Goal: Complete application form: Complete application form

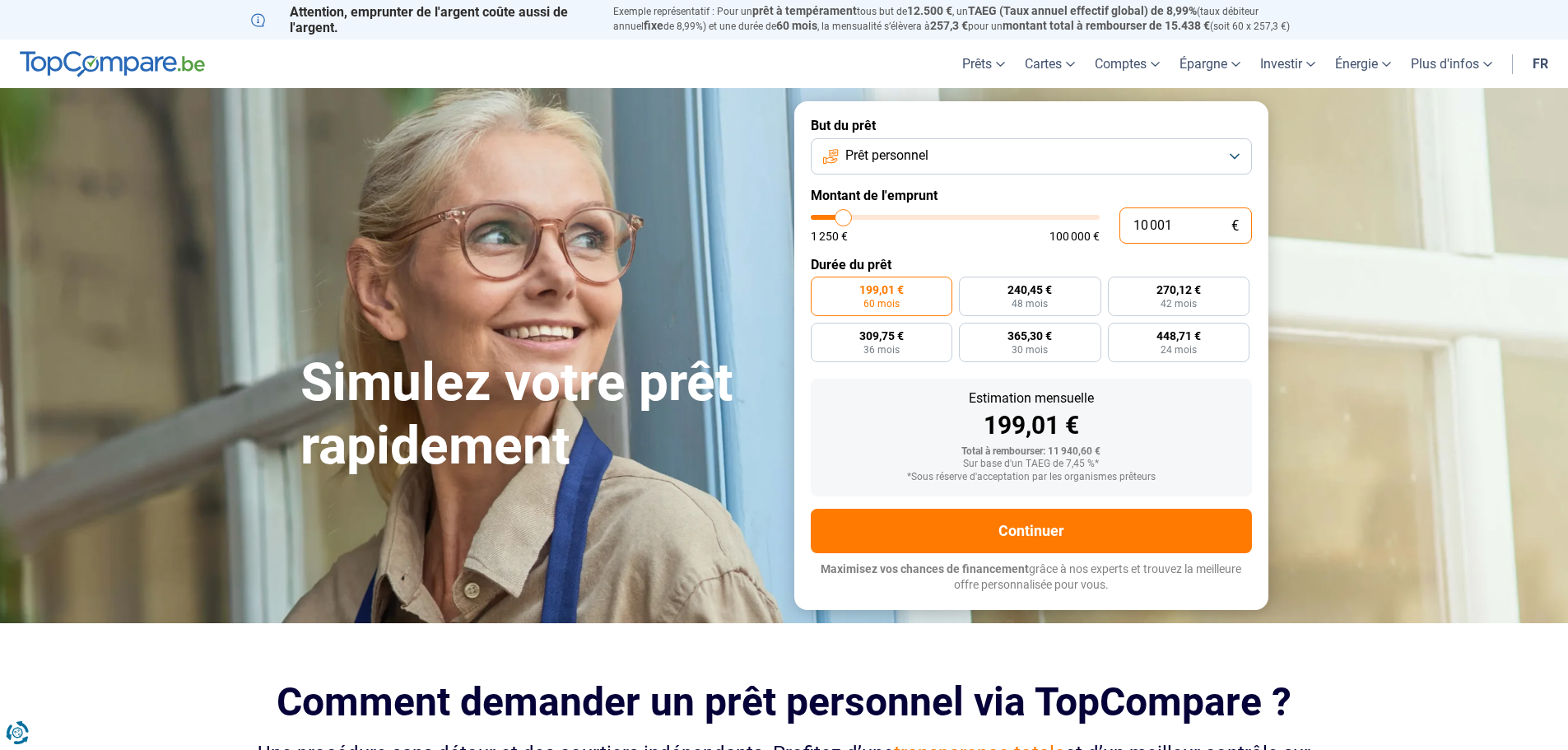
click at [1184, 221] on input "10 001" at bounding box center [1186, 226] width 133 height 37
type input "1 000"
type input "1250"
type input "100"
type input "1250"
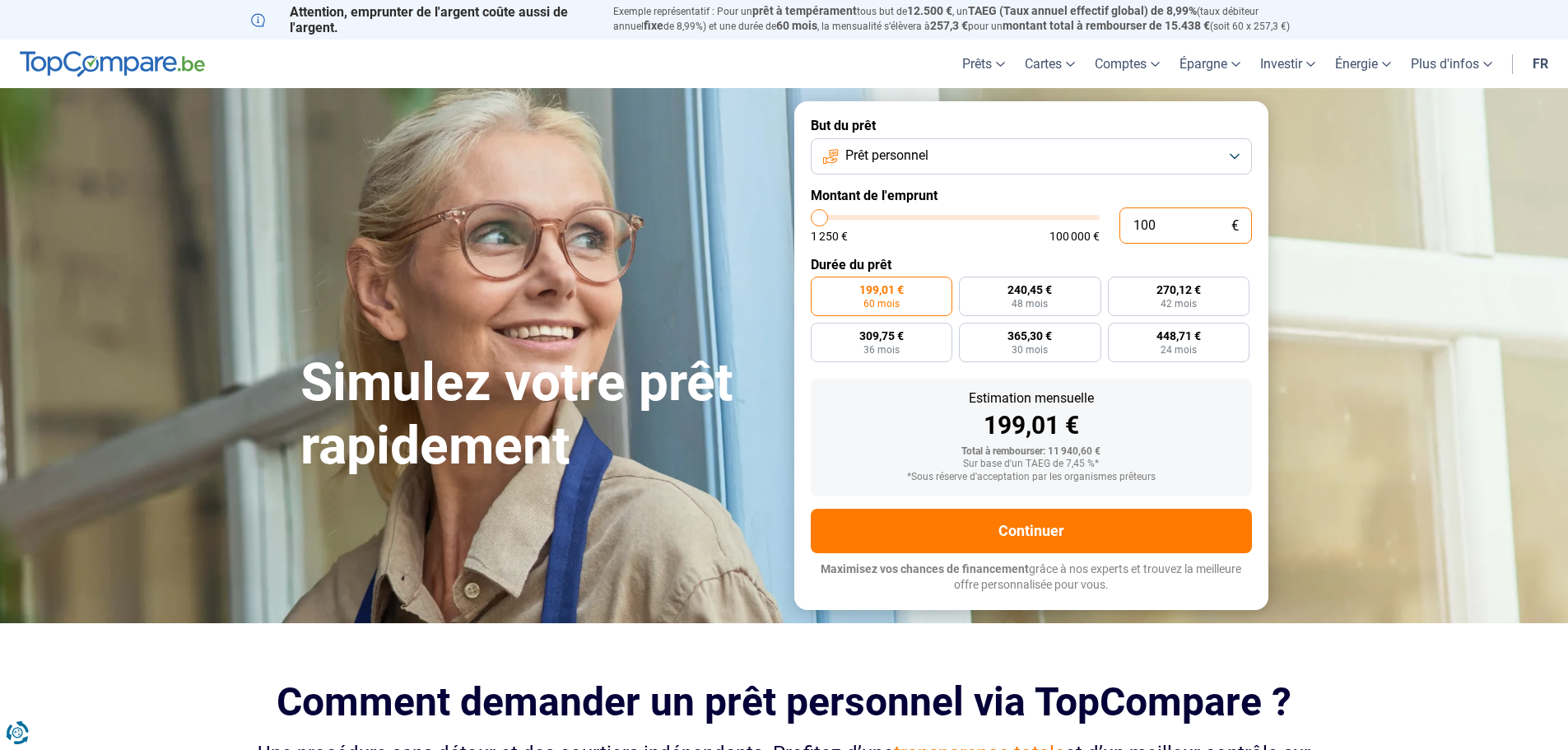
type input "10"
type input "1250"
type input "1"
type input "1250"
type input "0"
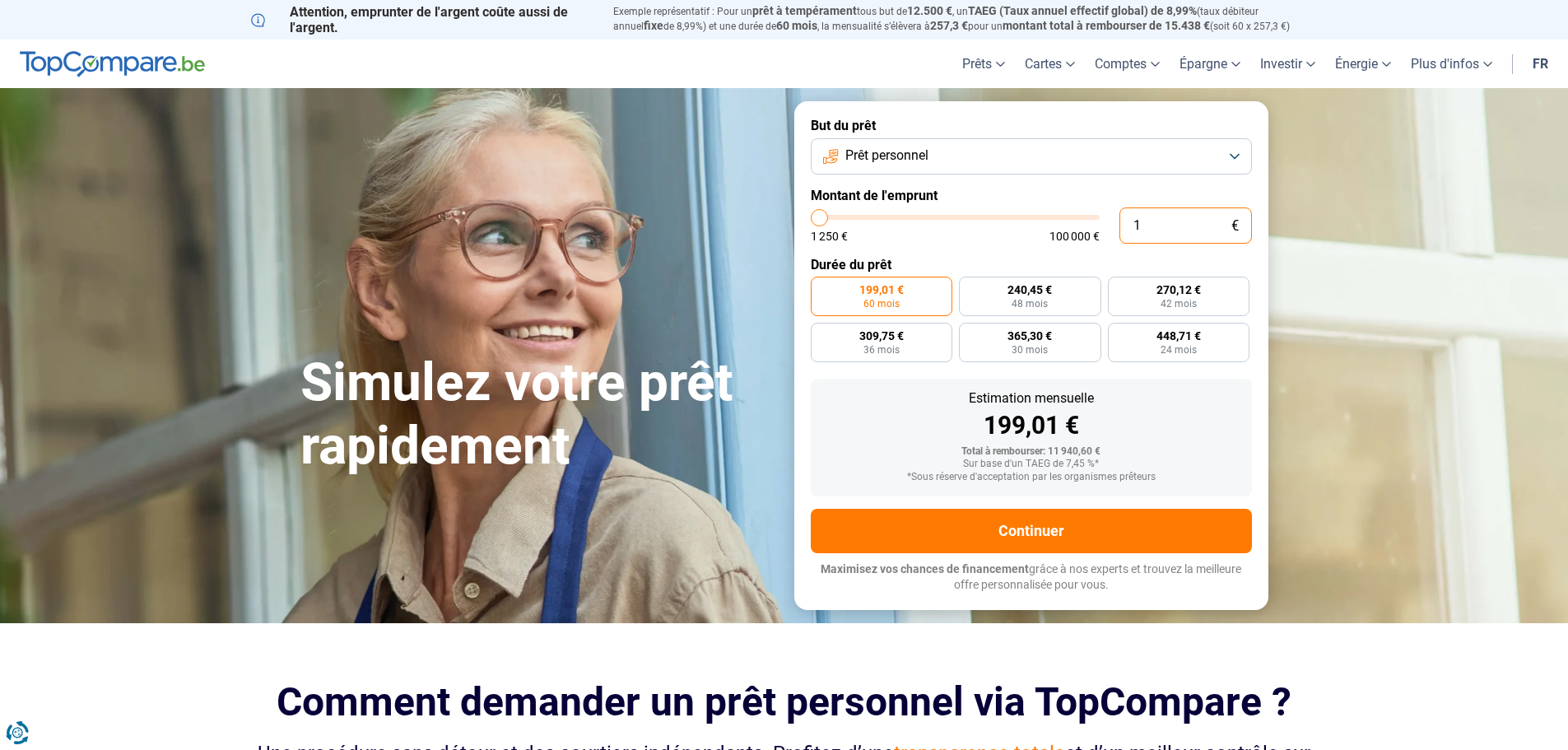
type input "1250"
type input "1 250"
type input "1250"
radio input "true"
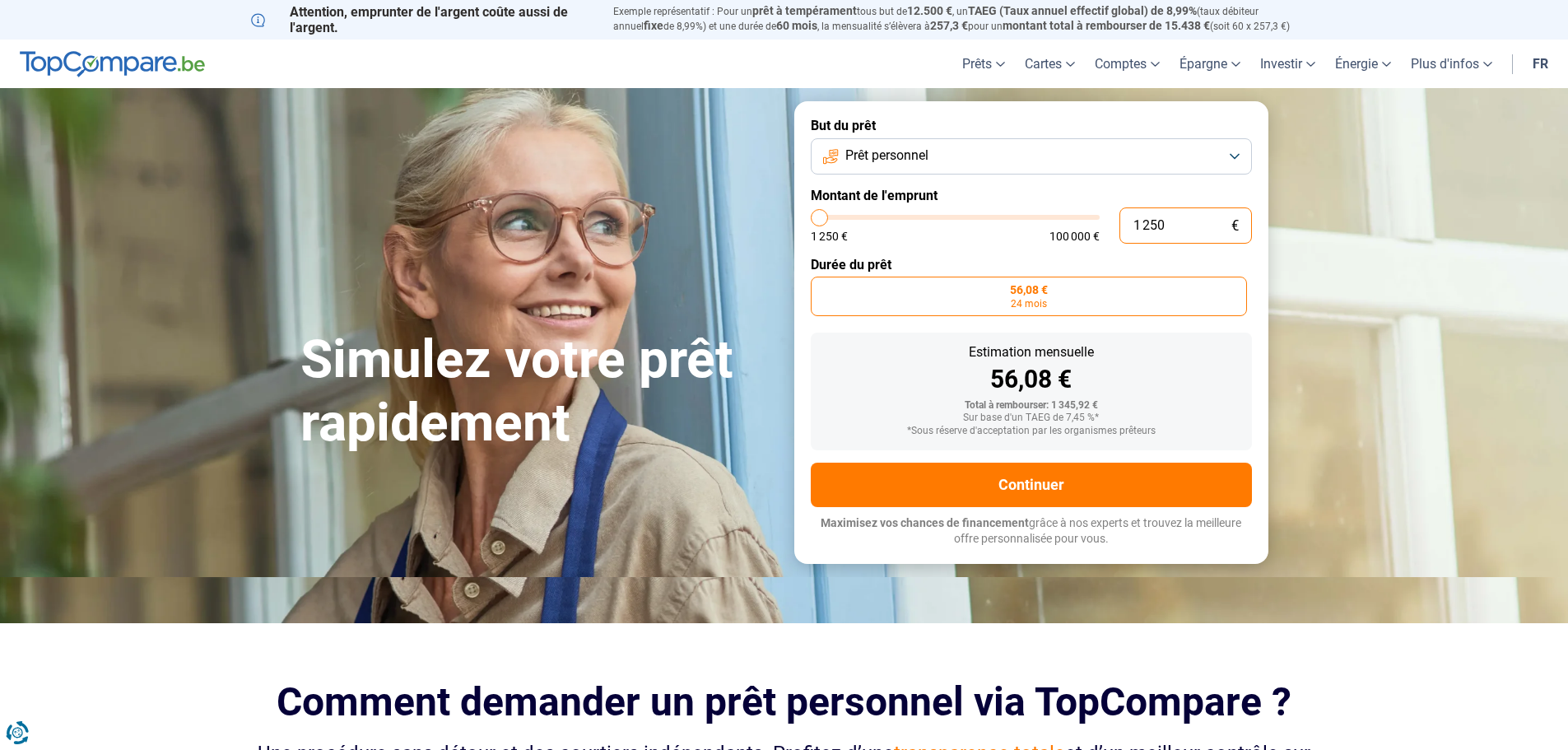
type input "12 507"
type input "12500"
type input "125 070"
type input "100000"
type input "12 507"
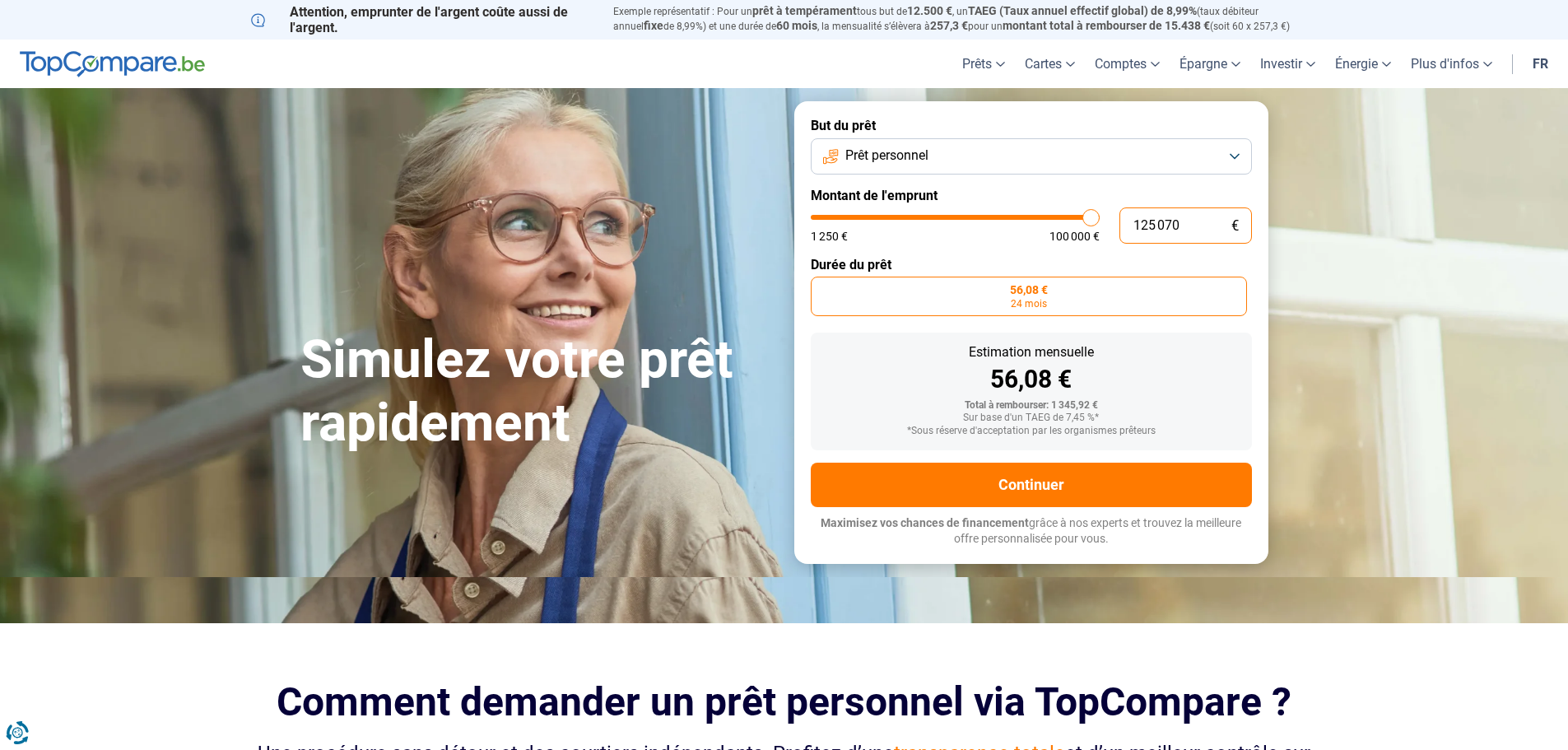
type input "12500"
type input "1 250"
type input "1250"
type input "125"
type input "1250"
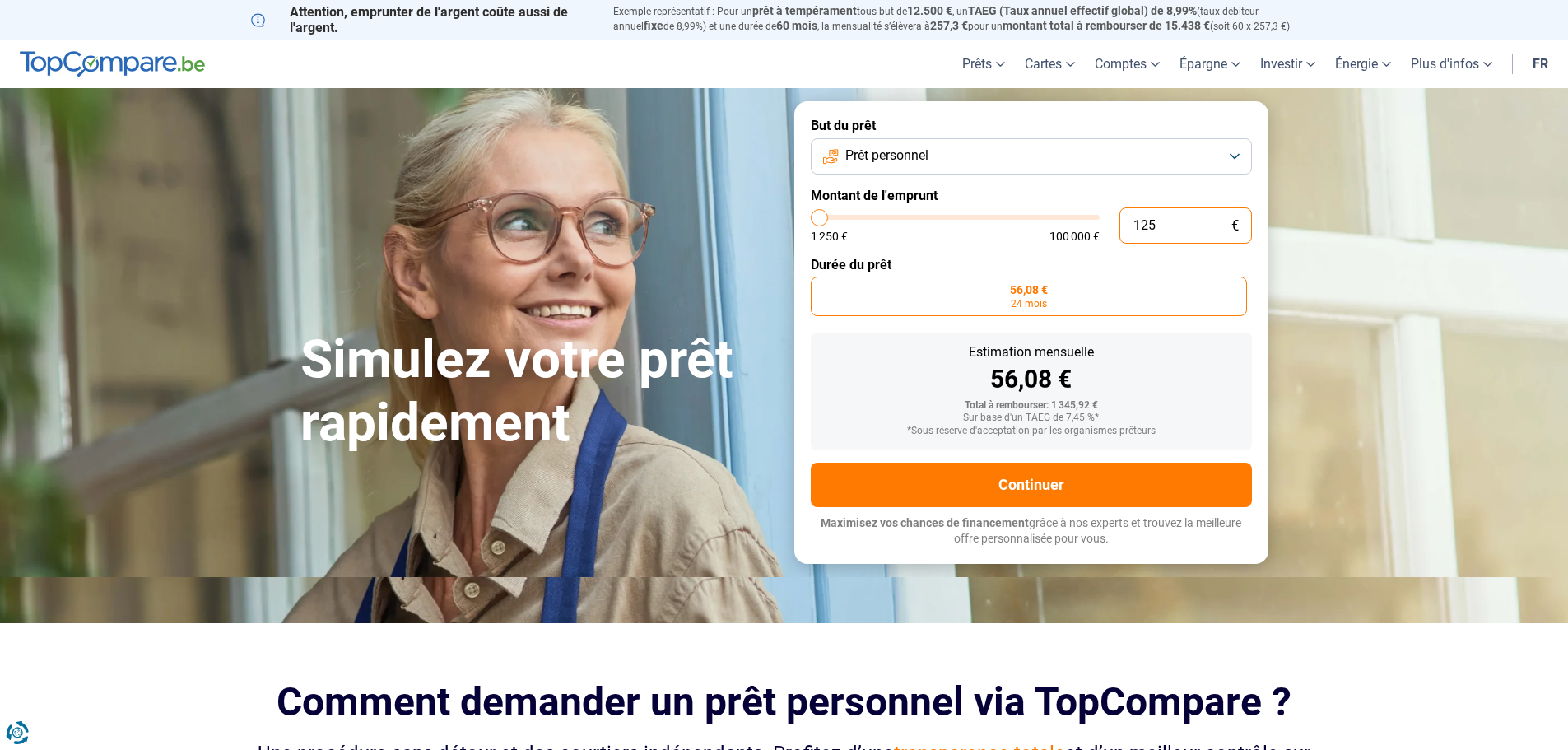
type input "12"
type input "1250"
type input "1"
type input "1250"
type input "0"
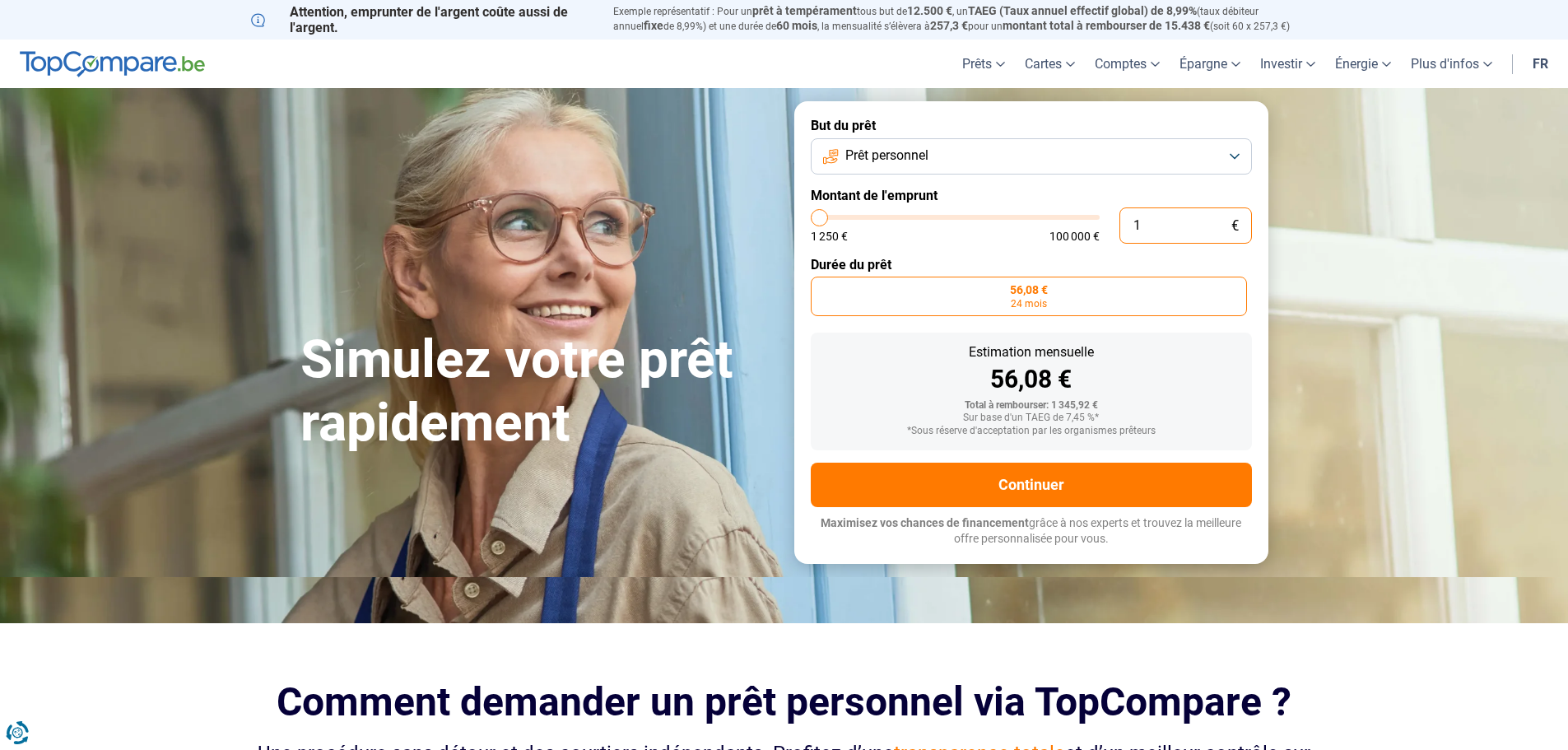
type input "1250"
type input "7"
type input "1250"
type input "70"
type input "1250"
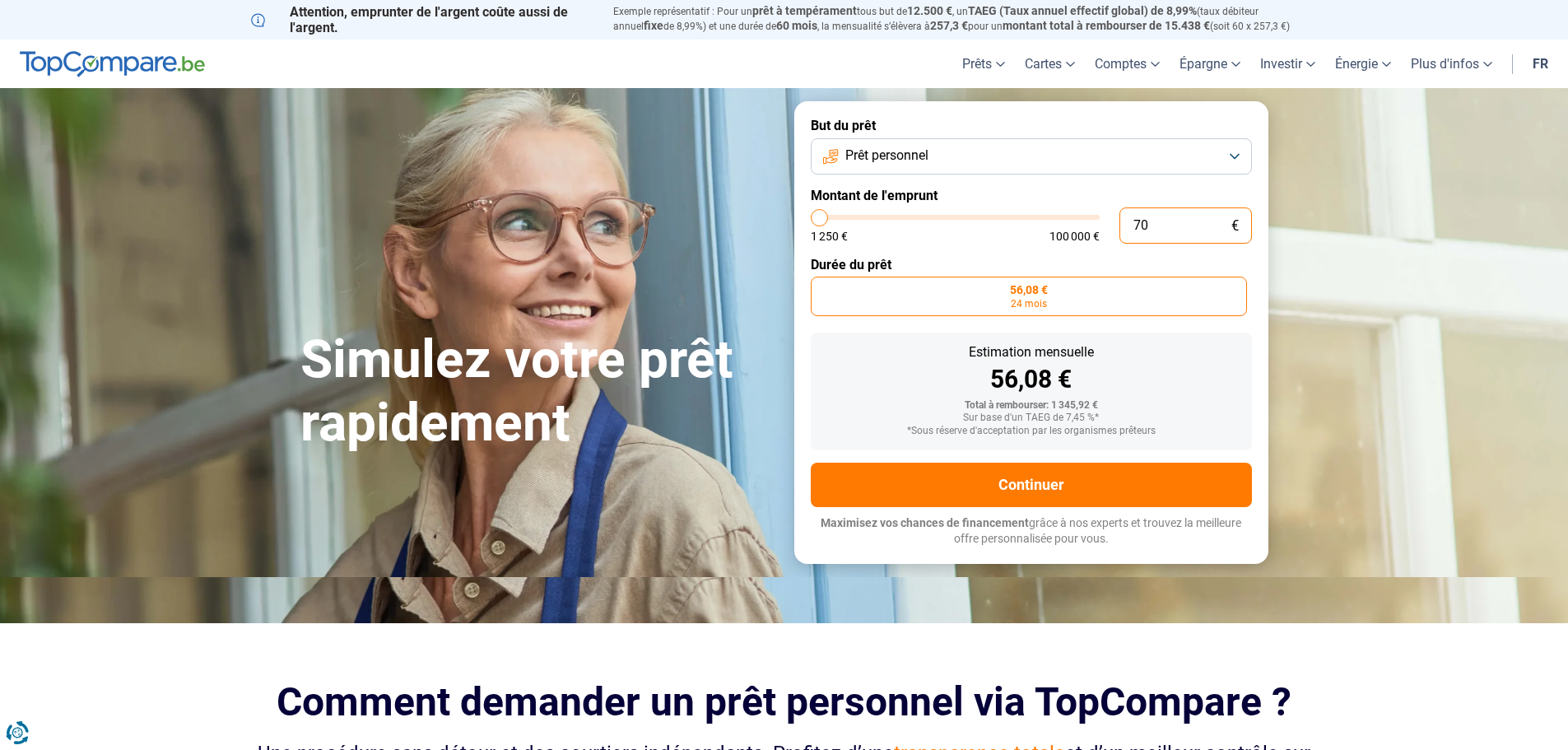
type input "700"
type input "1250"
type input "7 000"
type input "7000"
radio input "false"
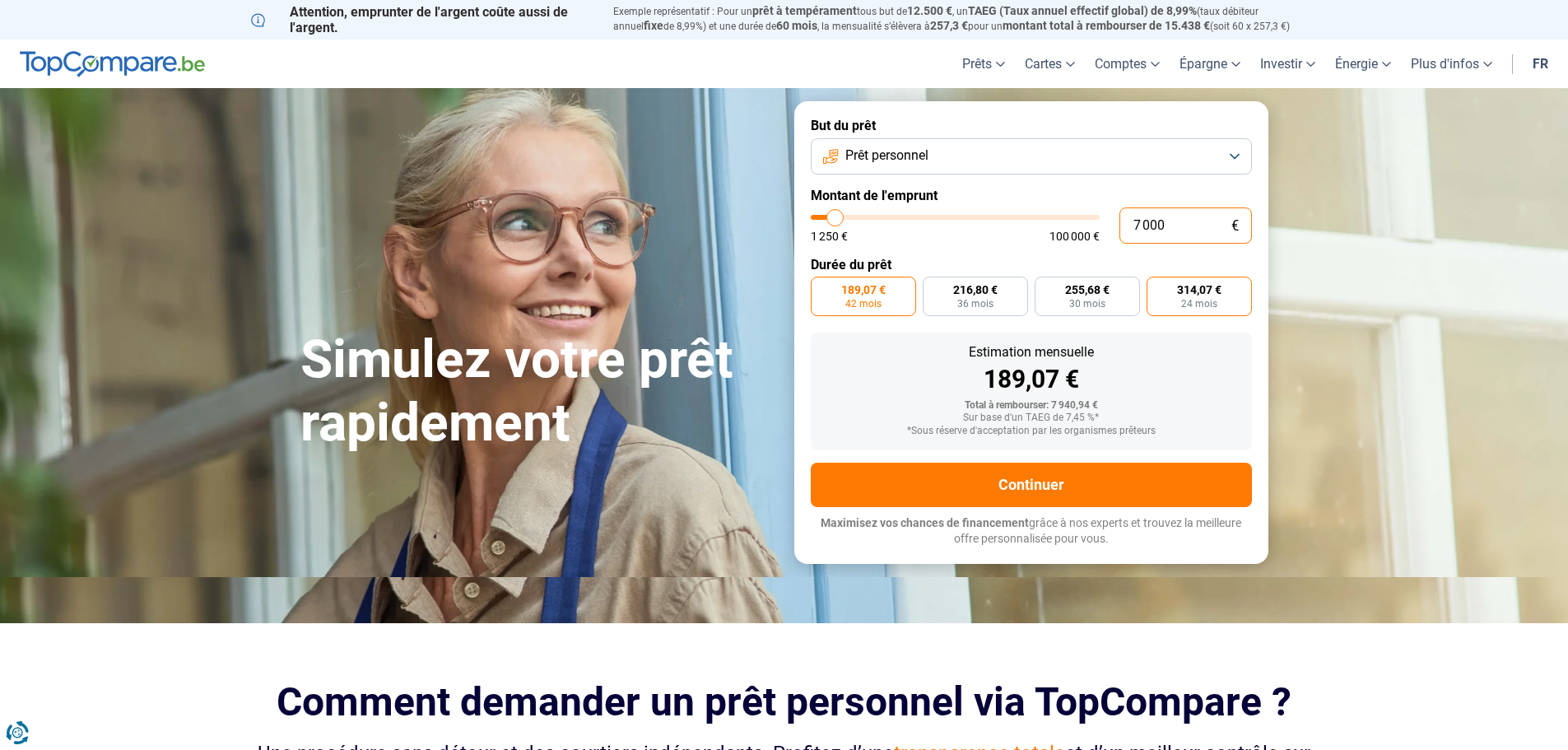
type input "7 000"
click at [1233, 284] on label "314,07 € 24 mois" at bounding box center [1198, 295] width 105 height 39
click at [1157, 284] on input "314,07 € 24 mois" at bounding box center [1152, 282] width 11 height 11
radio input "true"
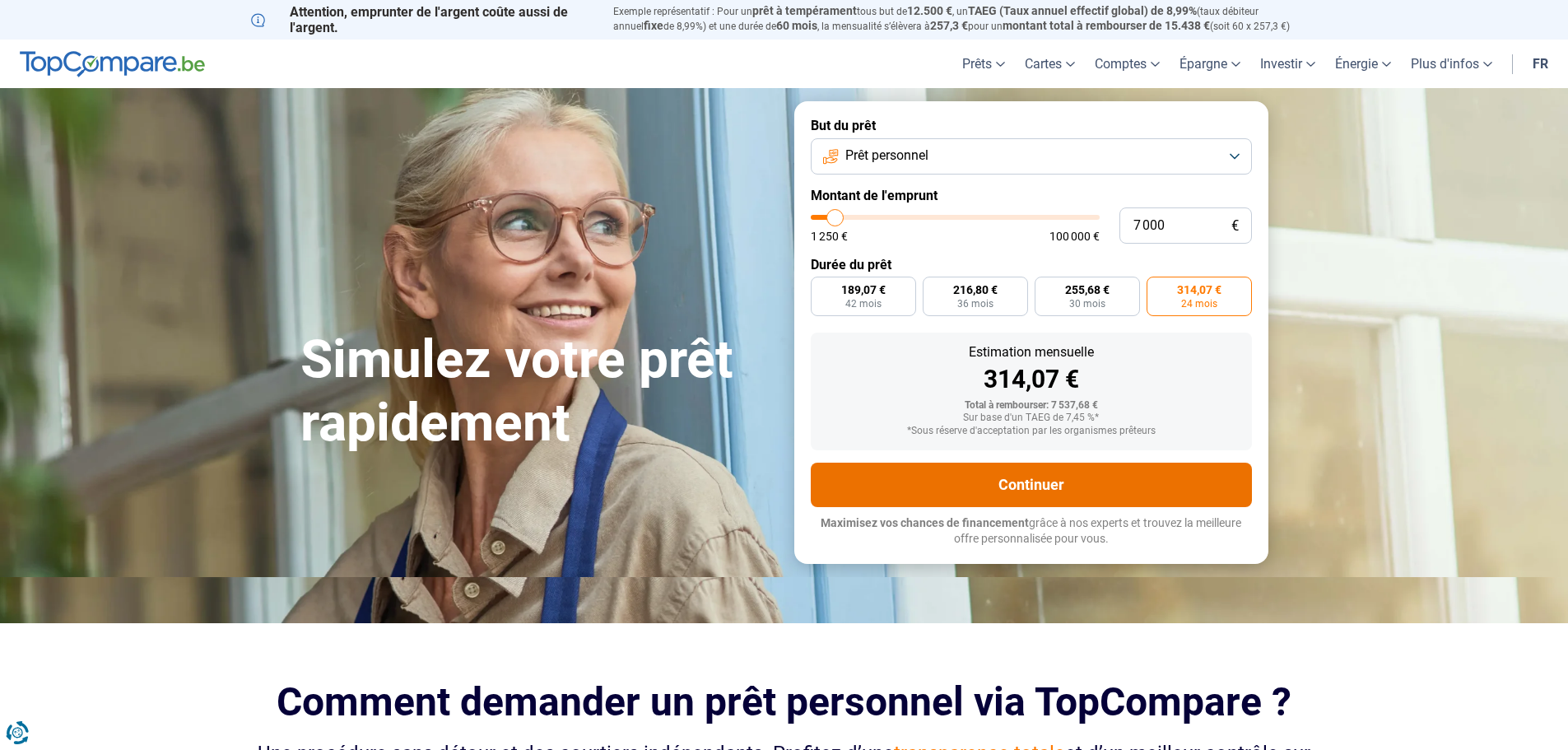
click at [1022, 479] on button "Continuer" at bounding box center [1031, 485] width 441 height 45
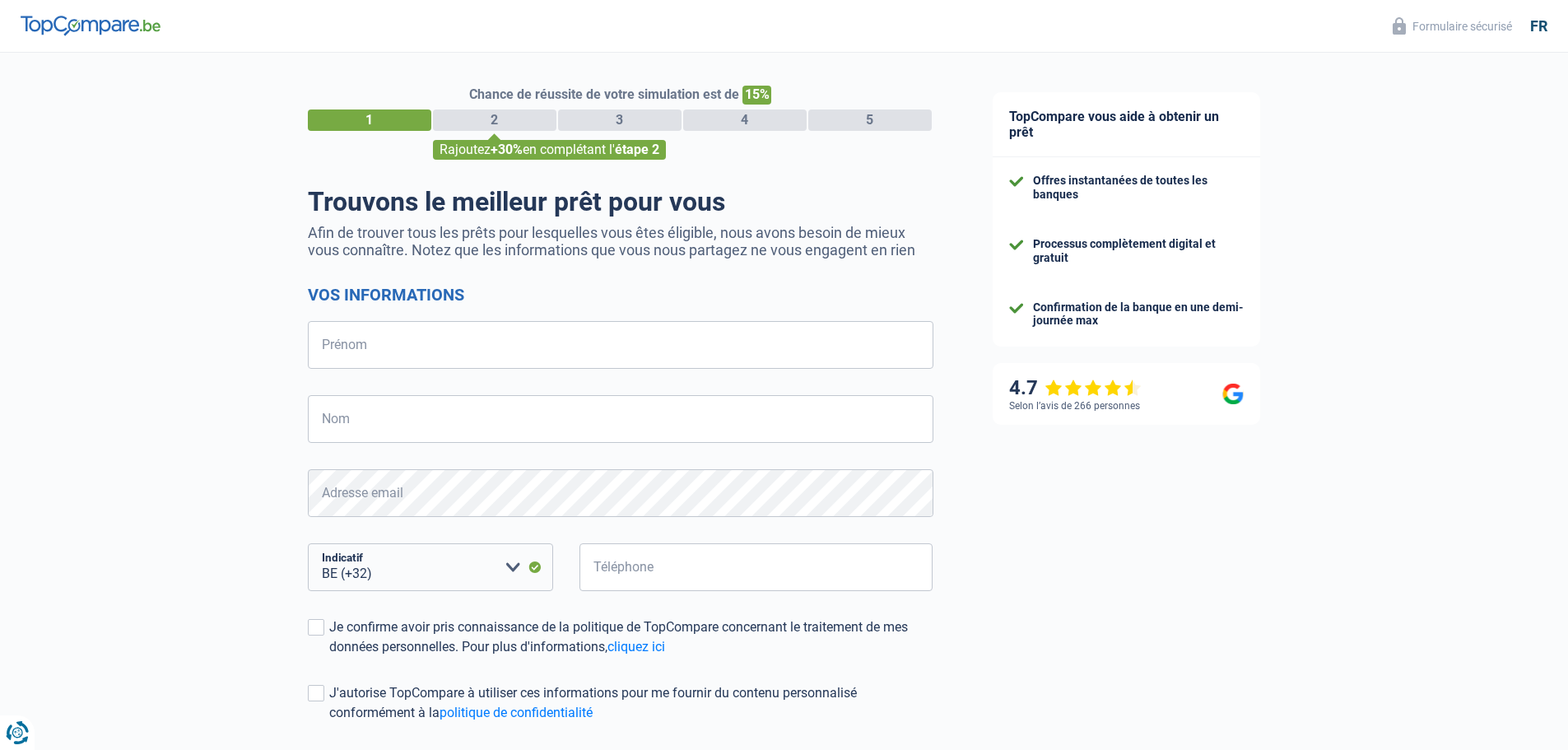
select select "32"
click at [360, 362] on input "Prénom" at bounding box center [620, 345] width 626 height 48
type input "[PERSON_NAME]"
type input "Onzia"
type input "483391684"
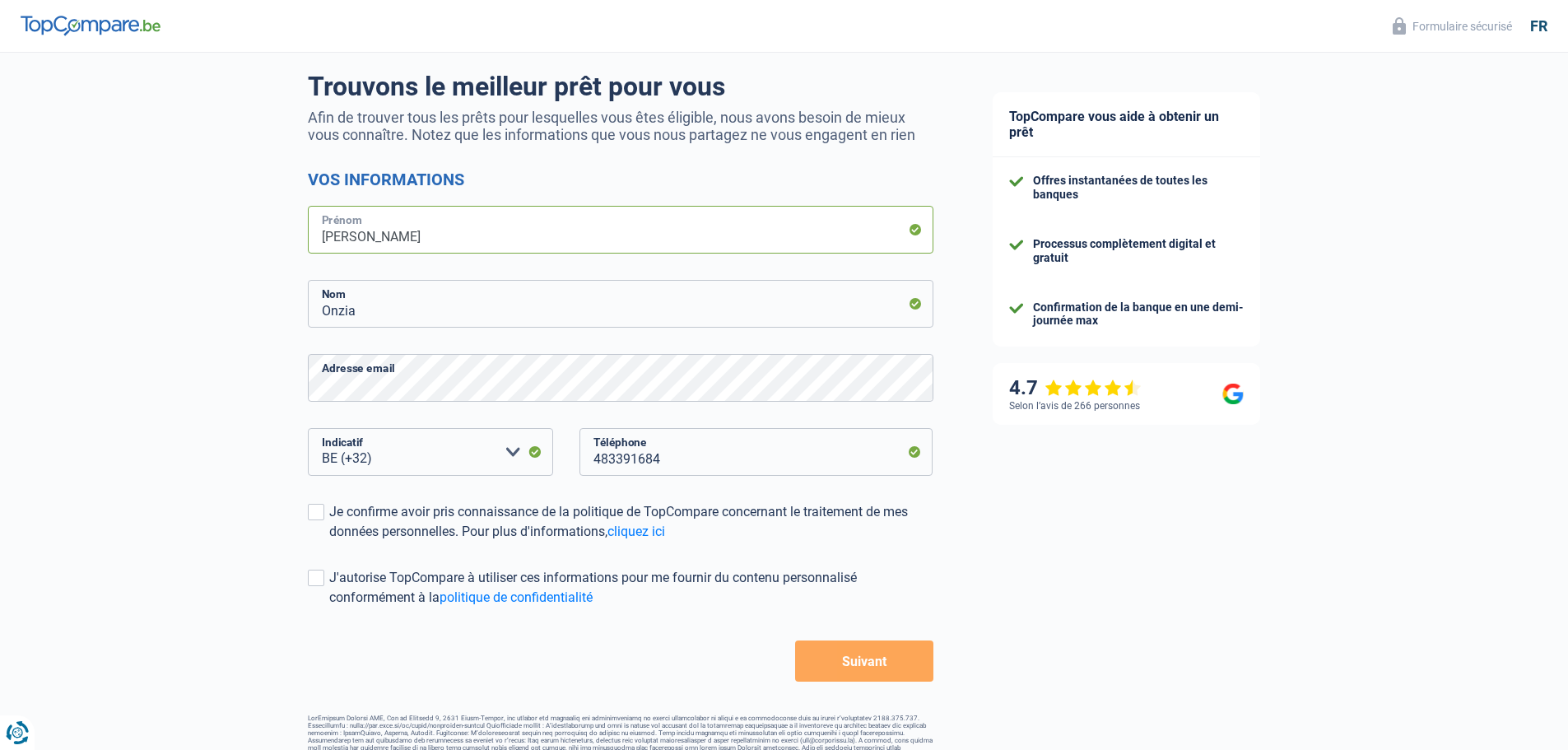
scroll to position [144, 0]
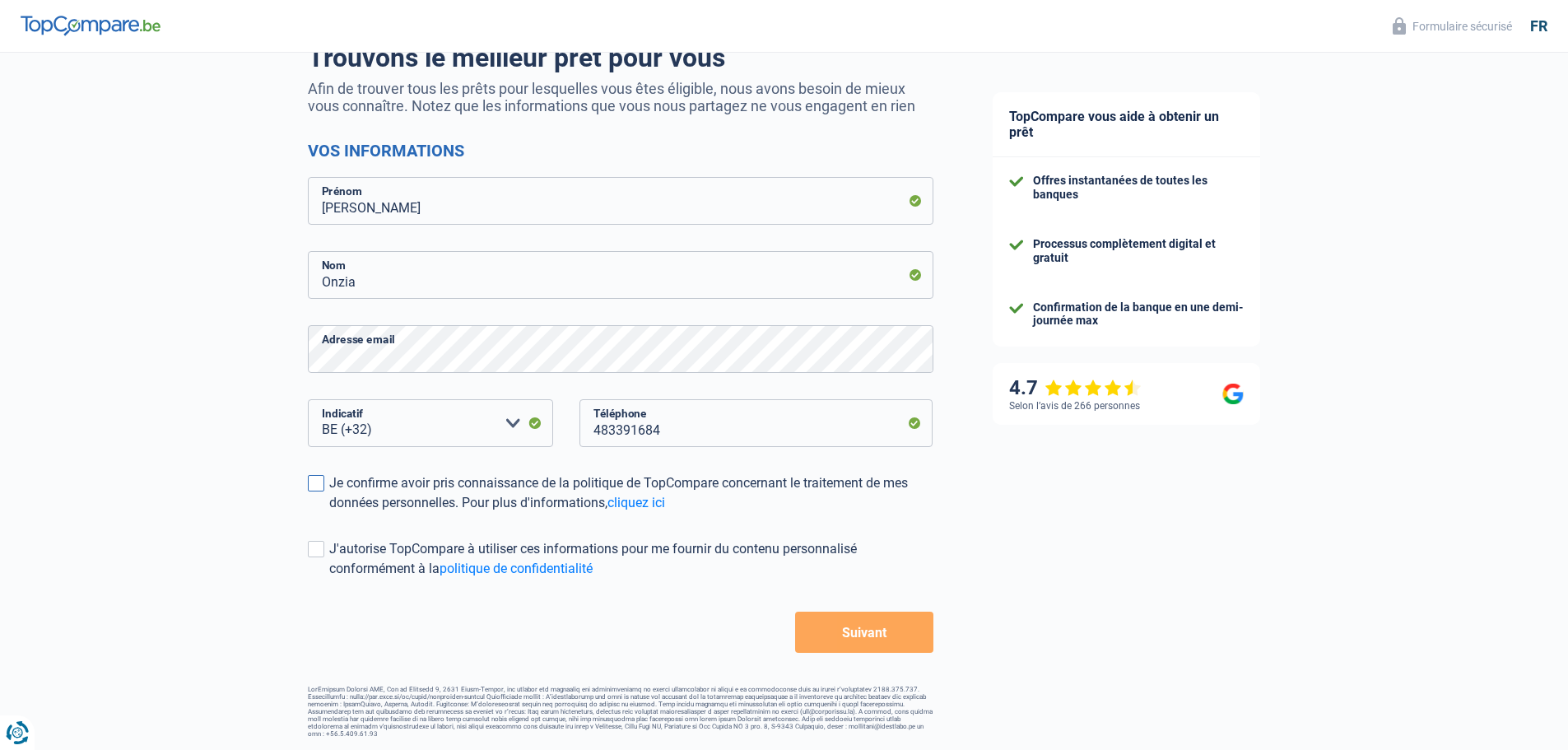
click at [307, 490] on span at bounding box center [316, 483] width 16 height 16
click at [329, 512] on input "Je confirme avoir pris connaissance de la politique de TopCompare concernant le…" at bounding box center [329, 512] width 0 height 0
click at [854, 627] on button "Suivant" at bounding box center [864, 631] width 137 height 41
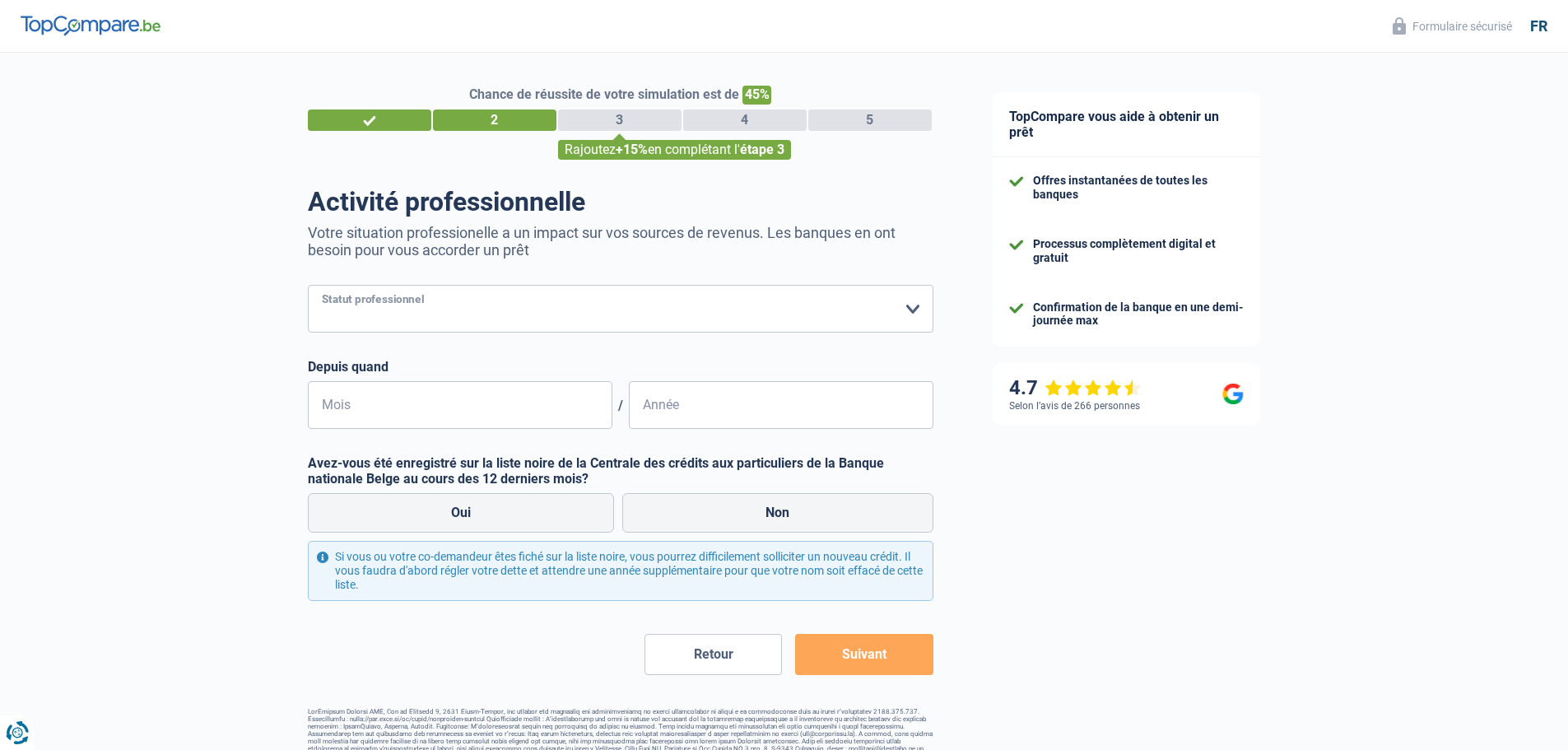
click at [395, 301] on select "Ouvrier Employé privé Employé public Invalide Indépendant Pensionné Chômeur Mut…" at bounding box center [620, 308] width 626 height 48
select select "worker"
click at [307, 286] on select "Ouvrier Employé privé Employé public Invalide Indépendant Pensionné Chômeur Mut…" at bounding box center [620, 308] width 626 height 48
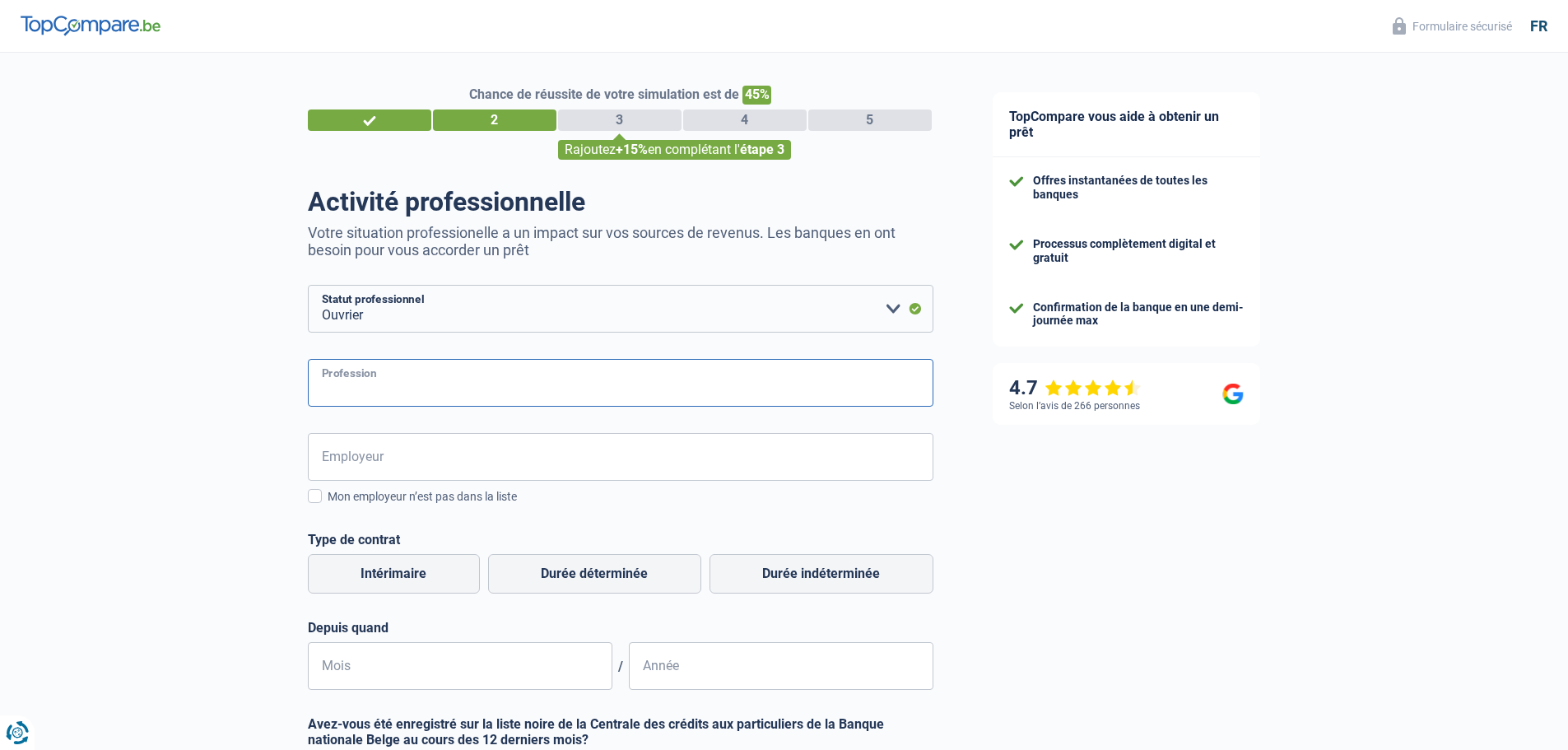
click at [389, 400] on input "Profession" at bounding box center [620, 382] width 626 height 48
type input "Conductrice de métro"
click at [364, 455] on input "Employeur" at bounding box center [620, 456] width 626 height 48
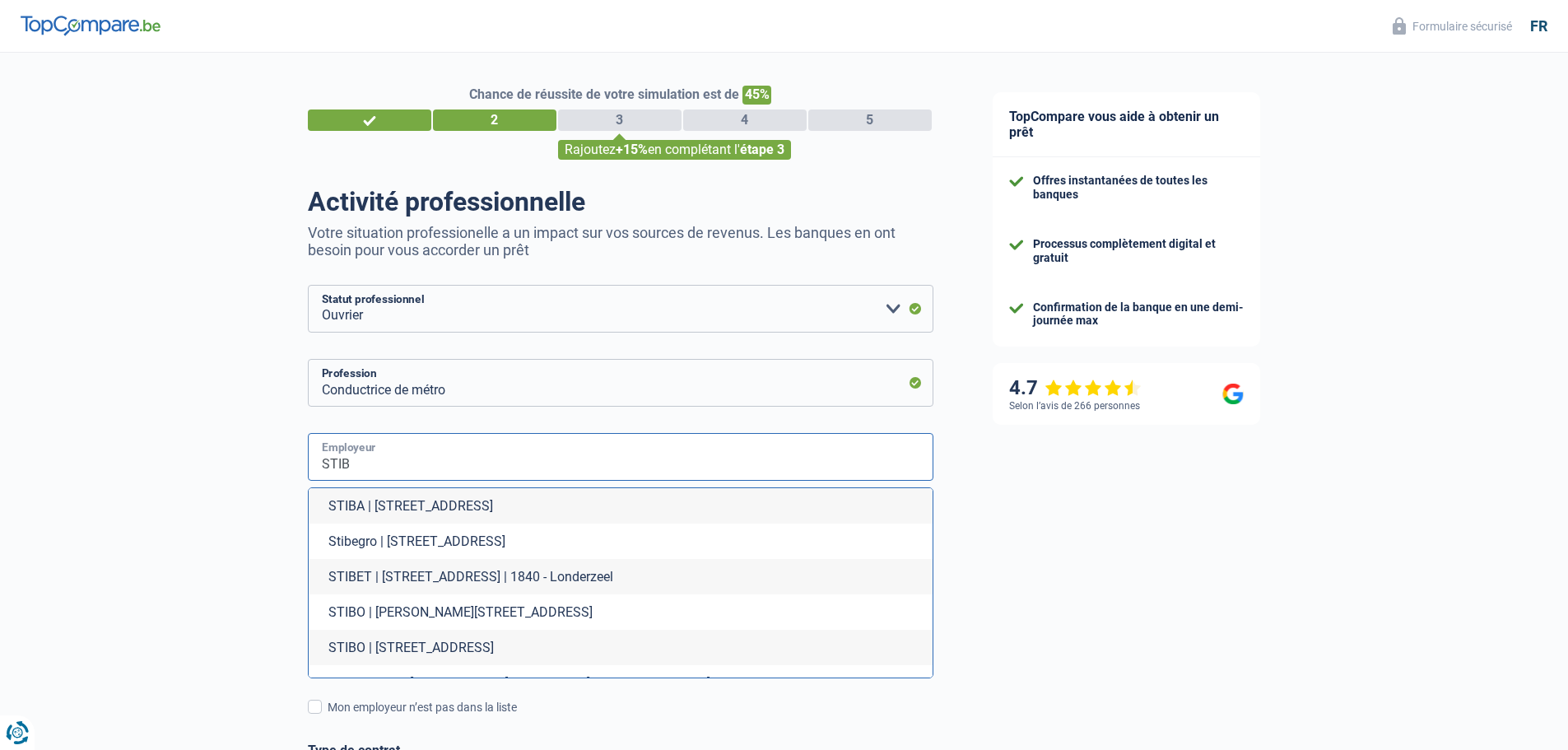
type input "STIB"
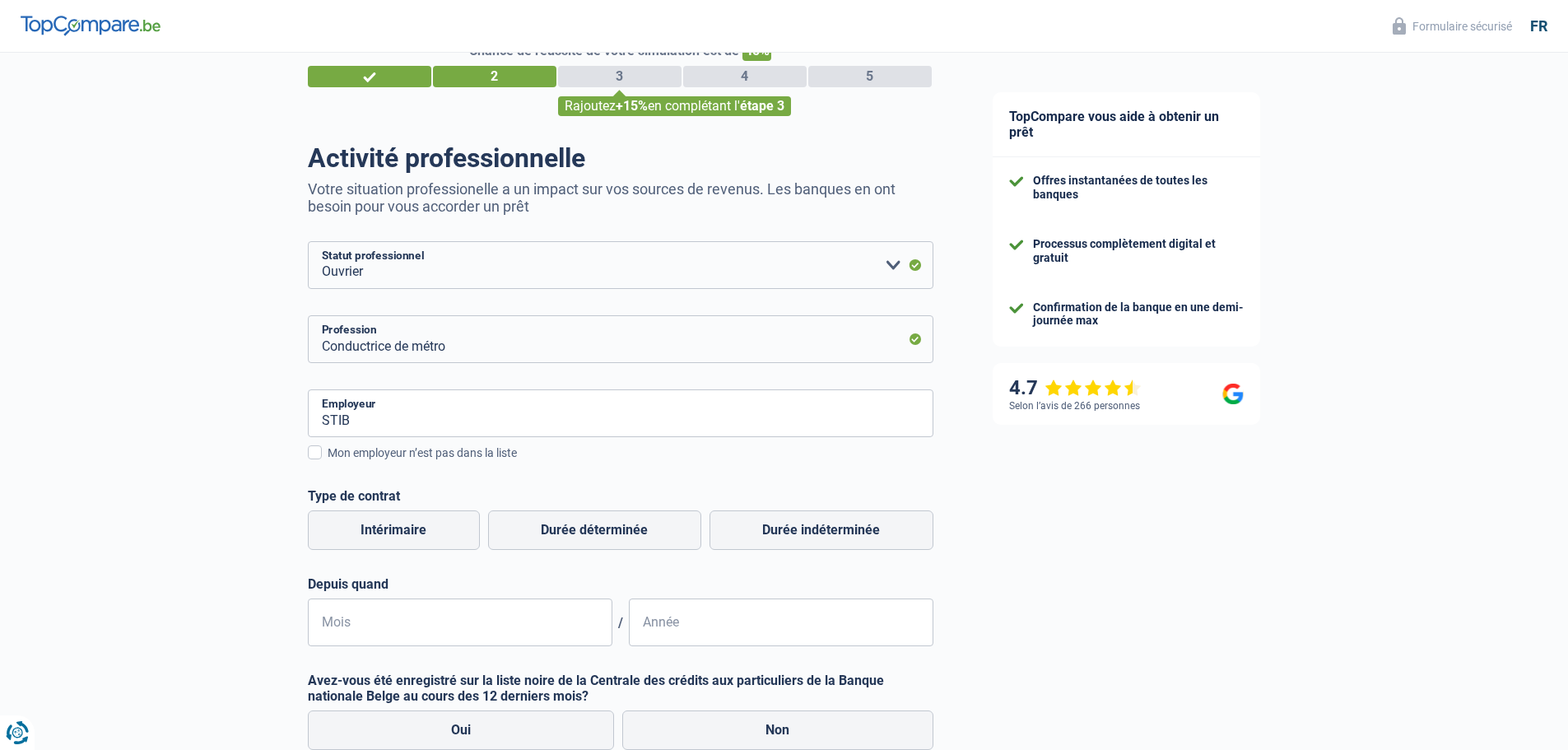
scroll to position [165, 0]
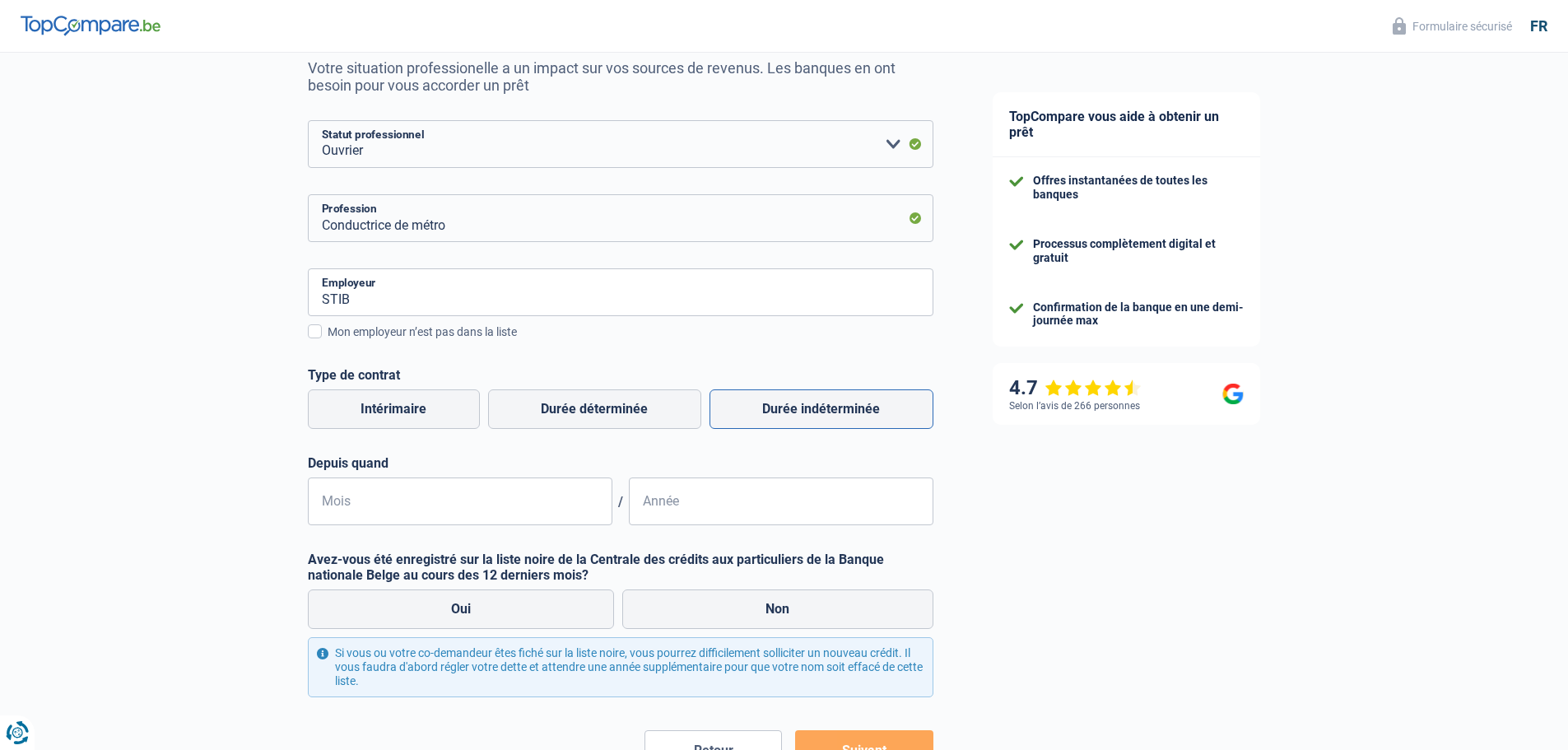
click at [767, 412] on label "Durée indéterminée" at bounding box center [822, 409] width 224 height 39
click at [767, 412] on input "Durée indéterminée" at bounding box center [822, 409] width 224 height 39
radio input "true"
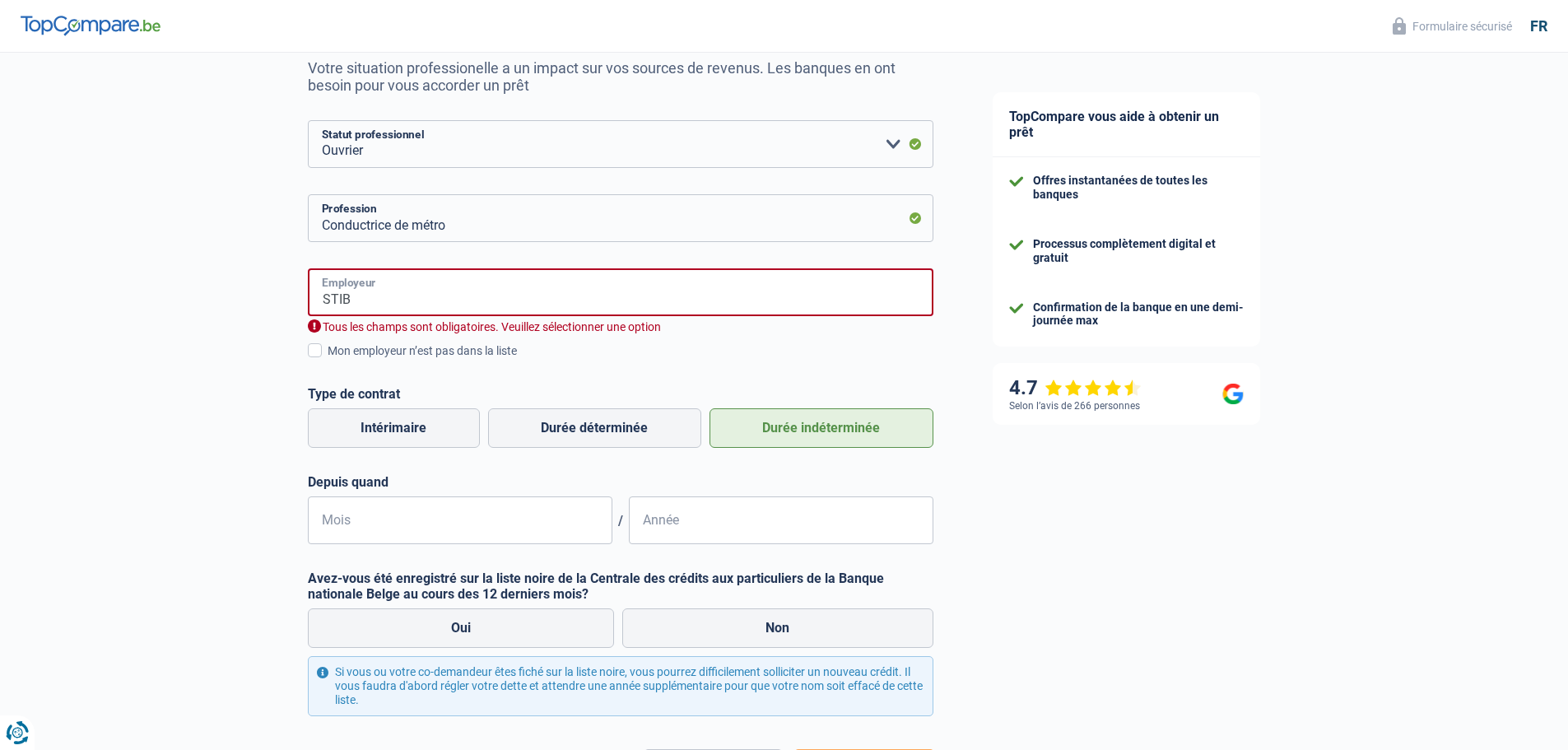
click at [456, 281] on input "STIB" at bounding box center [620, 292] width 626 height 48
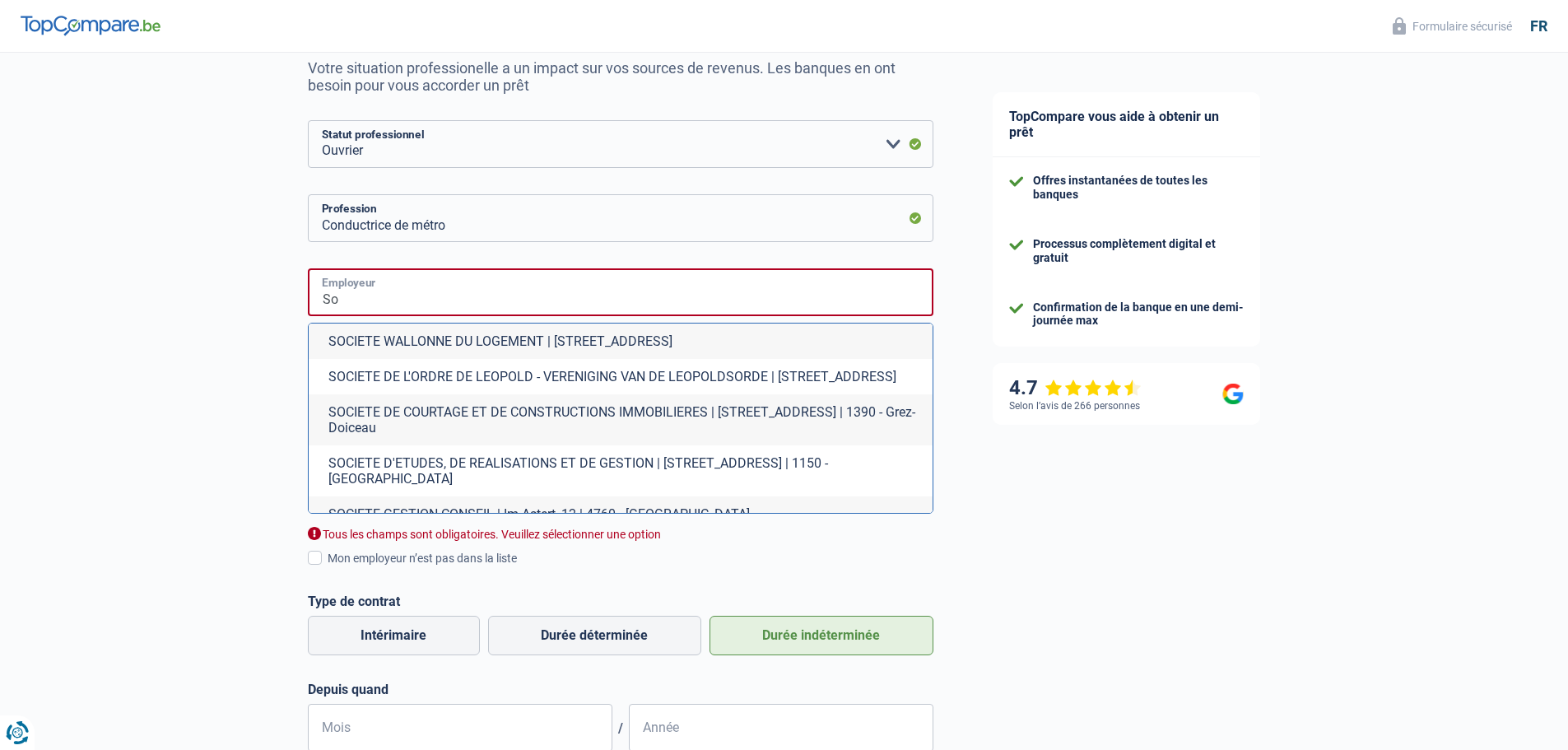
type input "S"
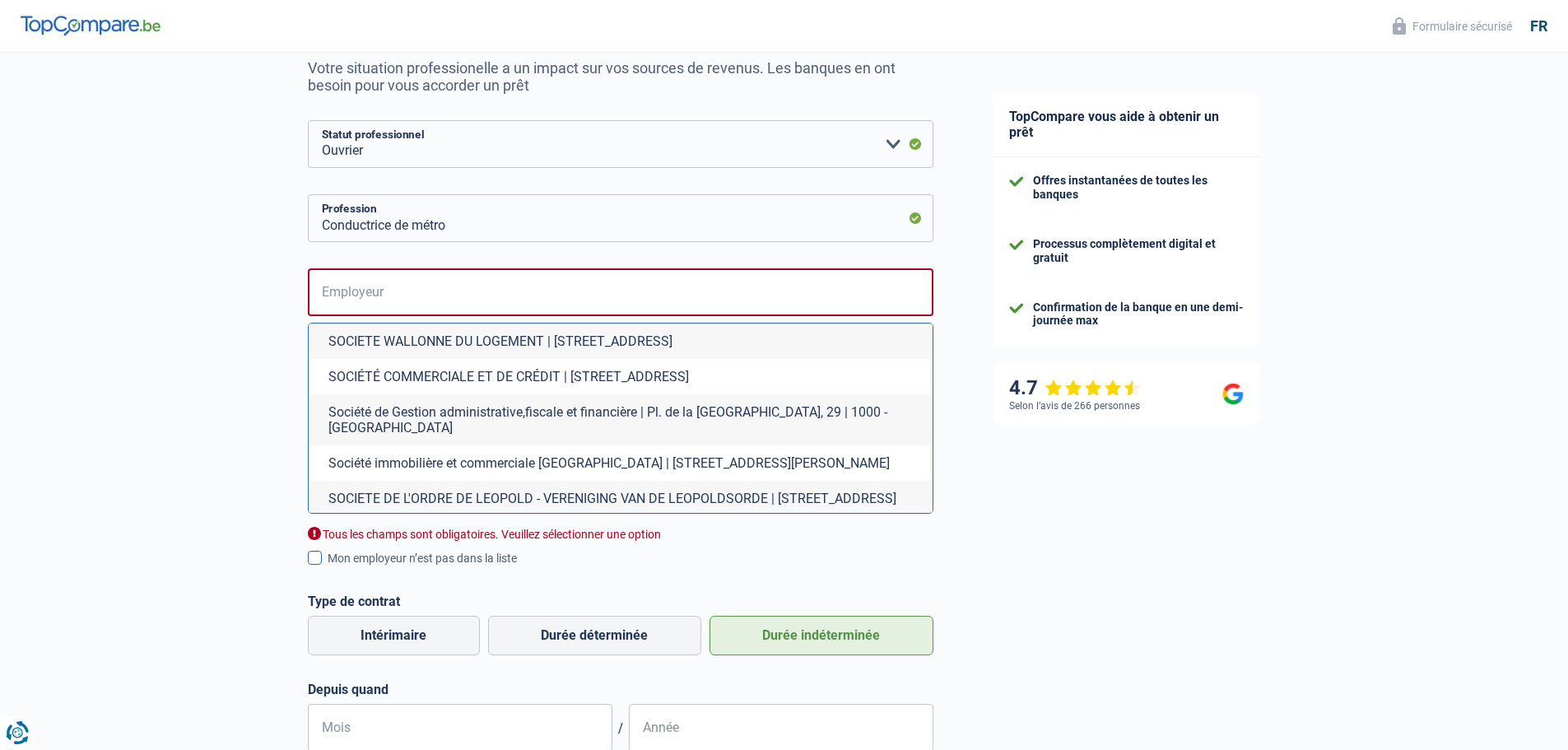
click at [324, 556] on label "Mon employeur n’est pas dans la liste" at bounding box center [620, 558] width 626 height 18
click at [328, 567] on input "Mon employeur n’est pas dans la liste" at bounding box center [328, 567] width 0 height 0
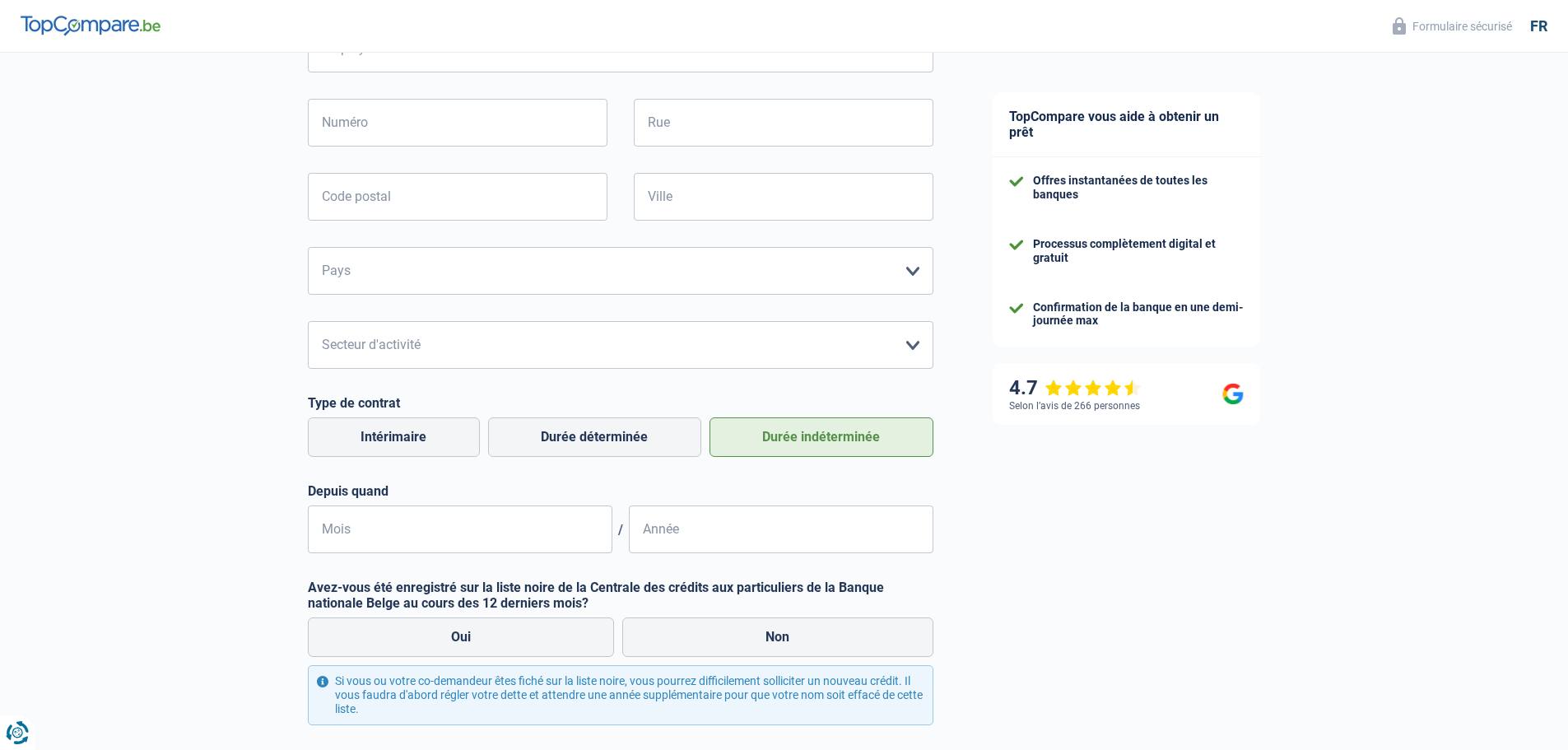
scroll to position [412, 0]
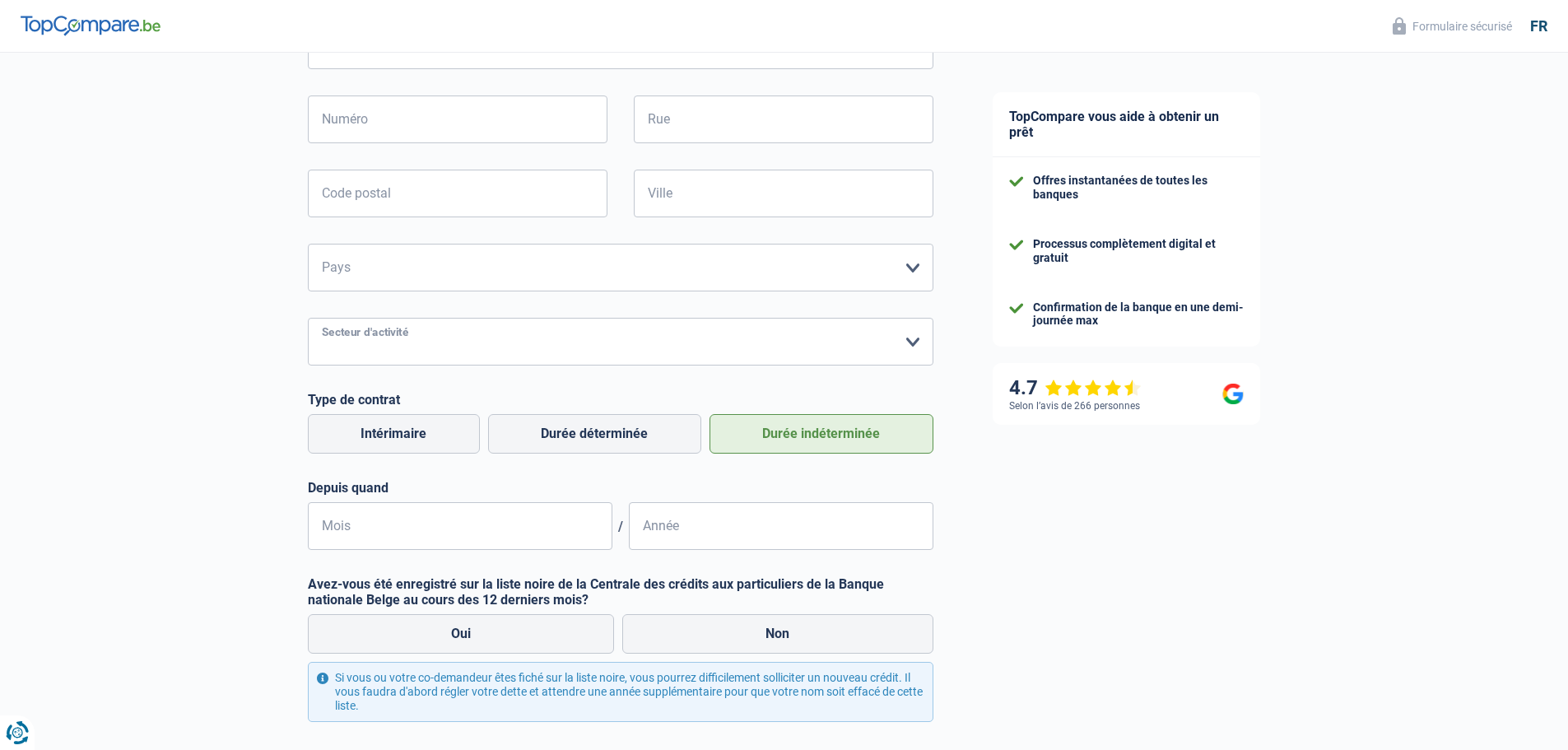
click at [461, 338] on select "Agriculture/Pêche Industrie Horeca Courier/Fitness/Taxi Construction Banques/As…" at bounding box center [620, 341] width 626 height 48
select select "bigCompanies"
click at [307, 319] on select "Agriculture/Pêche Industrie Horeca Courier/Fitness/Taxi Construction Banques/As…" at bounding box center [620, 341] width 626 height 48
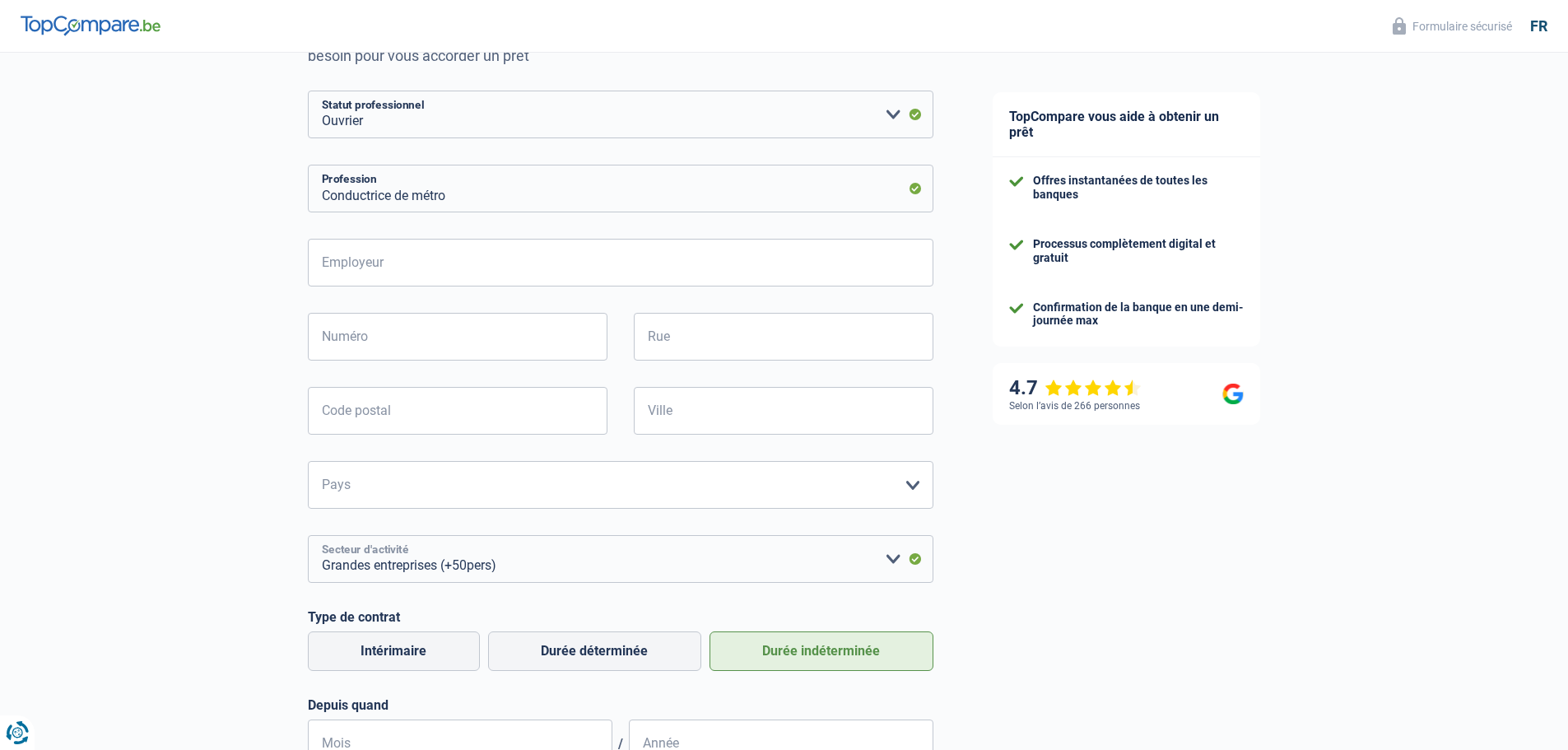
scroll to position [165, 0]
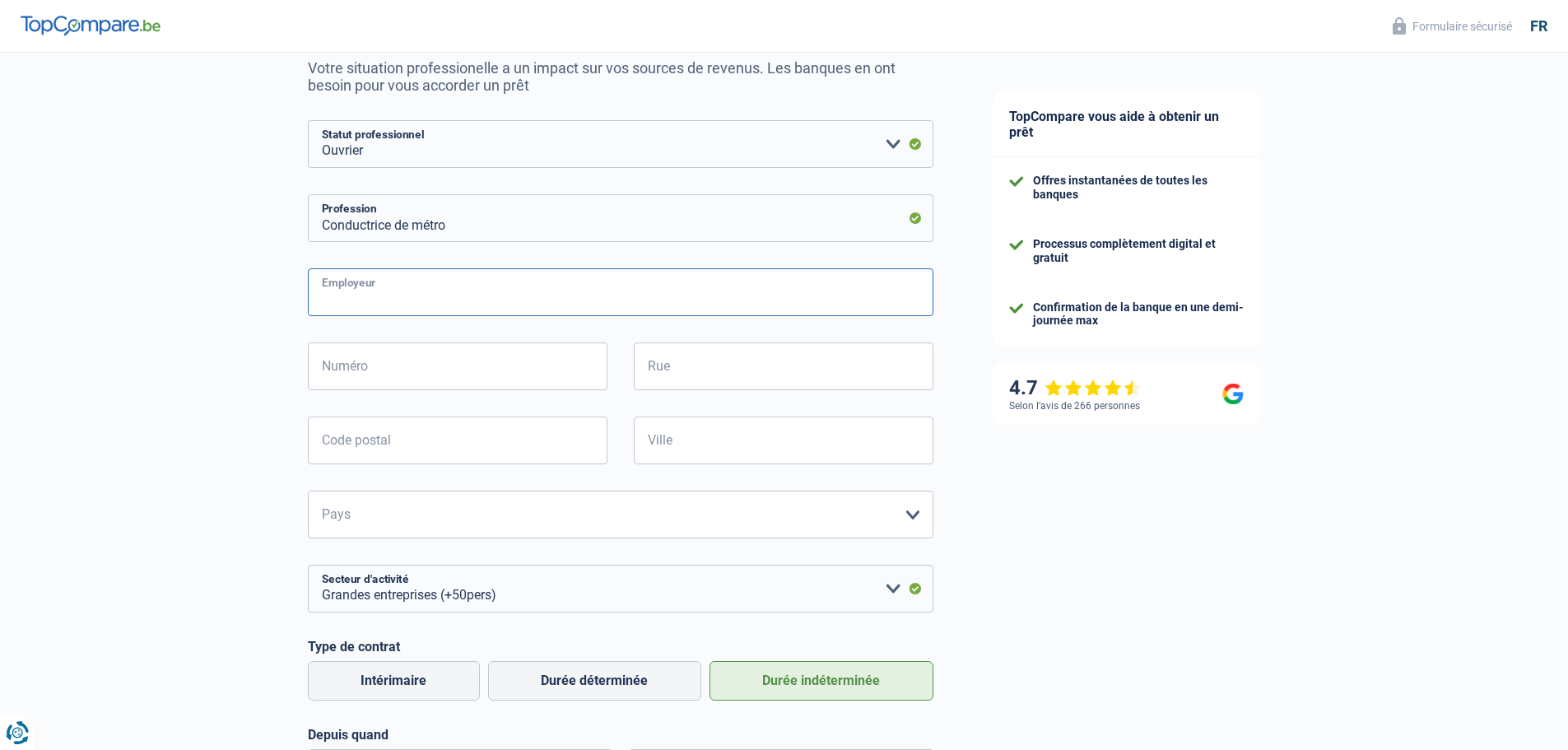
click at [445, 289] on input "Employeur" at bounding box center [620, 292] width 626 height 48
type input "S"
